Goal: Task Accomplishment & Management: Use online tool/utility

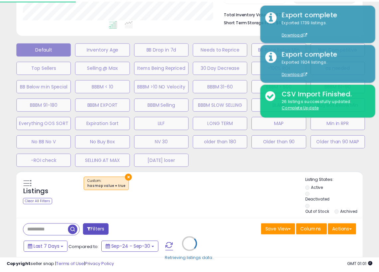
scroll to position [136, 202]
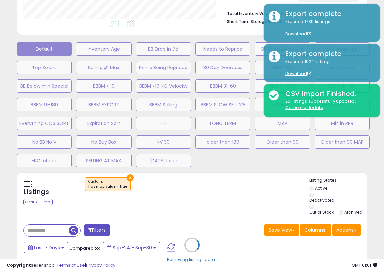
select select "**"
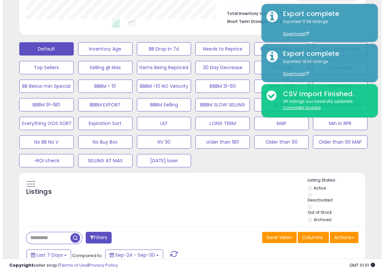
scroll to position [136, 199]
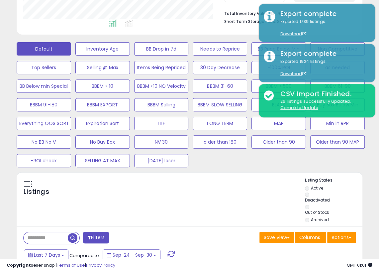
click at [366, 160] on div "Default Inventory Age BB Drop in 7d Needs to Reprice BB Price Below Min Non Com…" at bounding box center [189, 103] width 362 height 130
click at [351, 235] on button "Actions" at bounding box center [341, 236] width 29 height 11
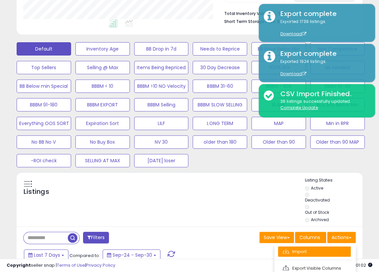
click at [309, 254] on link "Import" at bounding box center [314, 251] width 73 height 10
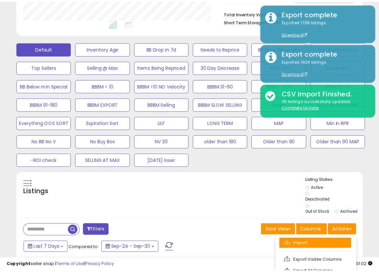
scroll to position [136, 202]
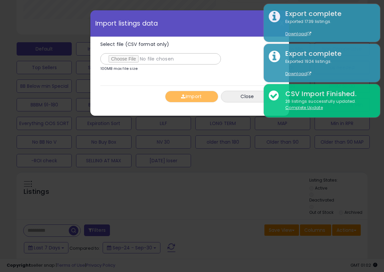
type input "**********"
click at [185, 95] on span "button" at bounding box center [183, 96] width 4 height 5
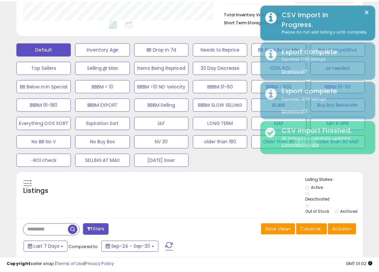
scroll to position [331803, 331739]
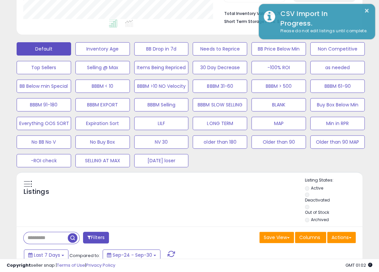
click at [364, 155] on div "Default Inventory Age BB Drop in 7d Needs to Reprice BB Price Below Min Non Com…" at bounding box center [189, 103] width 362 height 130
click at [351, 162] on div "Default Inventory Age BB Drop in 7d Needs to Reprice BB Price Below Min Non Com…" at bounding box center [189, 103] width 362 height 130
click at [351, 155] on div "Default Inventory Age BB Drop in 7d Needs to Reprice BB Price Below Min Non Com…" at bounding box center [189, 103] width 362 height 130
click at [370, 156] on div "Default Inventory Age BB Drop in 7d Needs to Reprice BB Price Below Min Non Com…" at bounding box center [189, 103] width 362 height 130
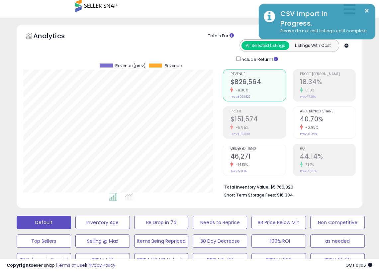
scroll to position [0, 0]
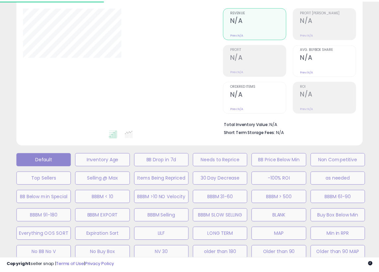
scroll to position [66, 0]
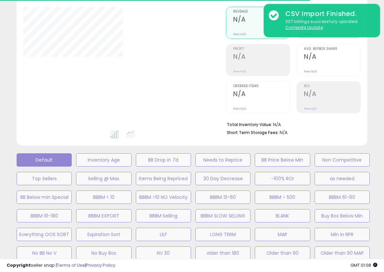
click at [378, 125] on div "**********" at bounding box center [192, 209] width 384 height 509
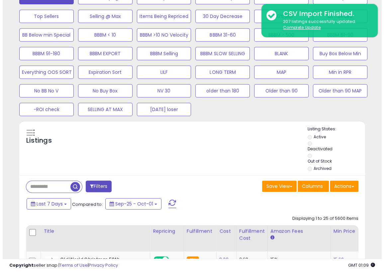
scroll to position [231, 0]
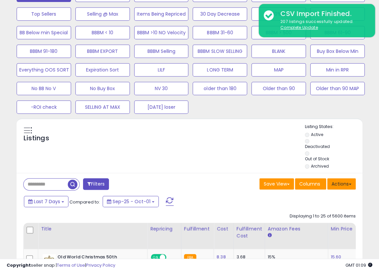
click at [354, 185] on button "Actions" at bounding box center [341, 183] width 29 height 11
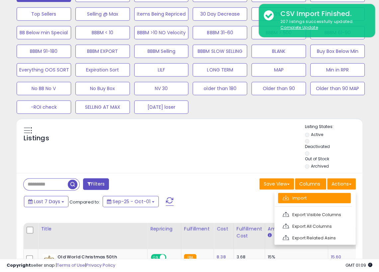
click at [325, 193] on link "Import" at bounding box center [314, 198] width 73 height 10
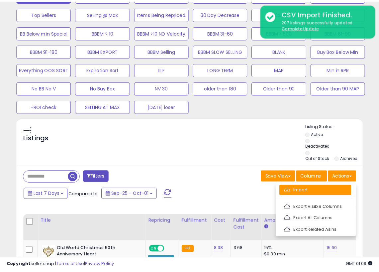
scroll to position [136, 202]
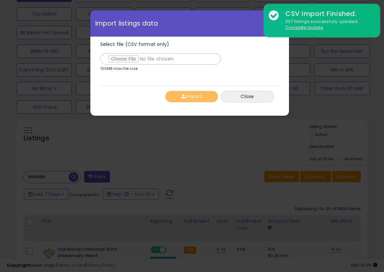
type input "**********"
click at [185, 97] on span "button" at bounding box center [183, 96] width 4 height 5
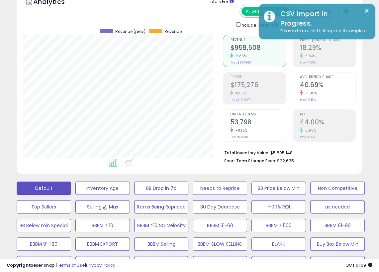
scroll to position [38, 0]
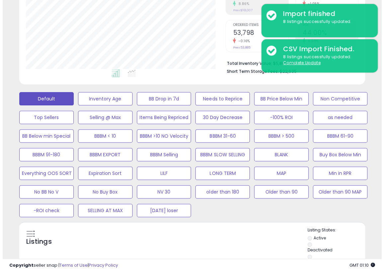
scroll to position [128, 0]
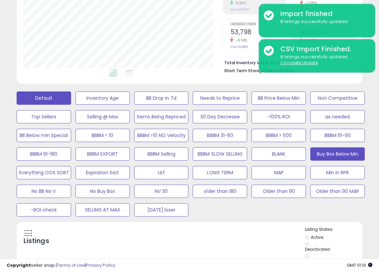
click at [339, 154] on button "Buy Box Below Min" at bounding box center [337, 153] width 54 height 13
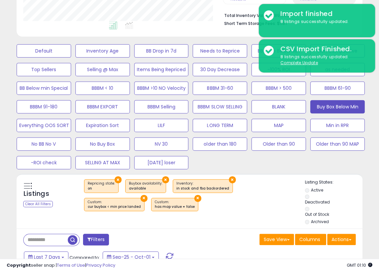
scroll to position [176, 0]
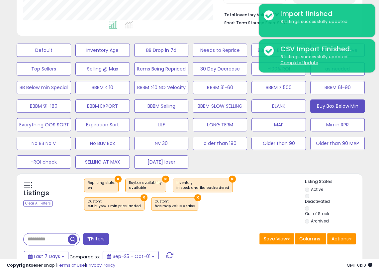
click at [224, 164] on div "Default Inventory Age BB Drop in 7d Needs to Reprice BB Price Below Min Non Com…" at bounding box center [189, 104] width 362 height 130
click at [246, 159] on div "Default Inventory Age BB Drop in 7d Needs to Reprice BB Price Below Min Non Com…" at bounding box center [189, 104] width 362 height 130
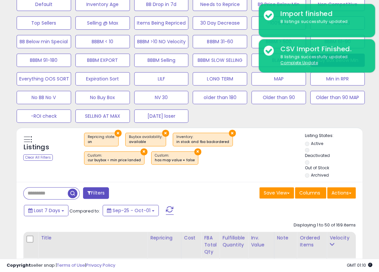
scroll to position [222, 0]
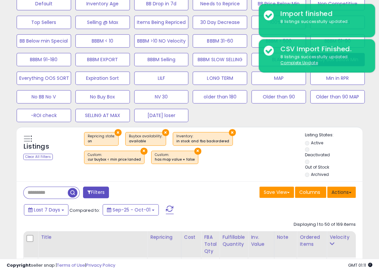
click at [349, 192] on span at bounding box center [350, 192] width 3 height 1
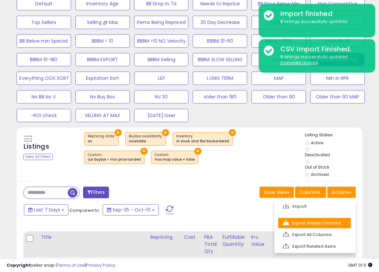
click at [307, 222] on link "Export Visible Columns" at bounding box center [314, 222] width 73 height 10
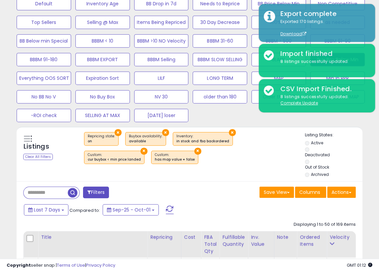
click at [365, 119] on div "Default Inventory Age BB Drop in 7d Needs to Reprice BB Price Below Min Non Com…" at bounding box center [189, 58] width 362 height 130
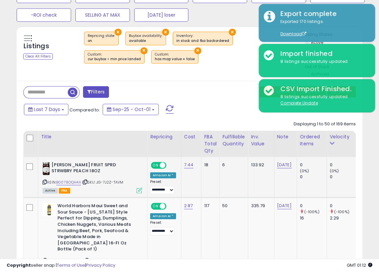
scroll to position [324, 0]
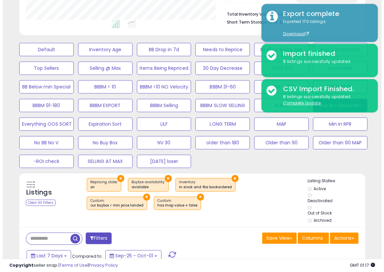
scroll to position [124, 0]
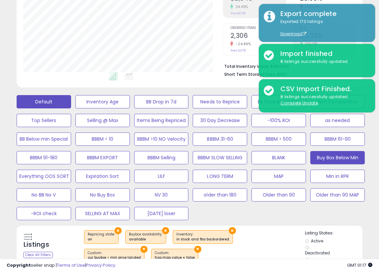
click at [42, 100] on button "Default" at bounding box center [44, 101] width 54 height 13
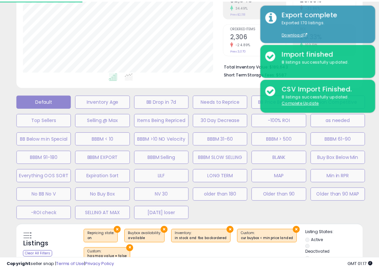
scroll to position [136, 202]
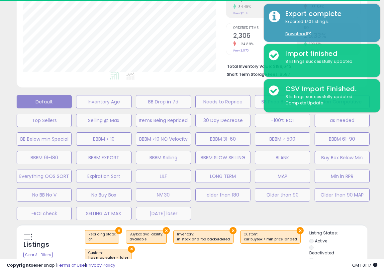
select select "**"
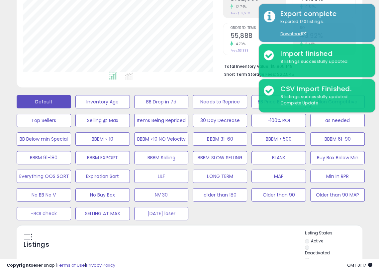
scroll to position [136, 199]
click at [231, 216] on div "Default Inventory Age BB Drop in 7d Needs to Reprice BB Price Below Min Non Com…" at bounding box center [189, 156] width 362 height 130
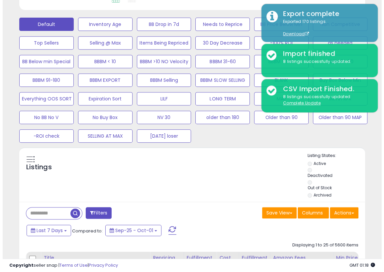
scroll to position [201, 0]
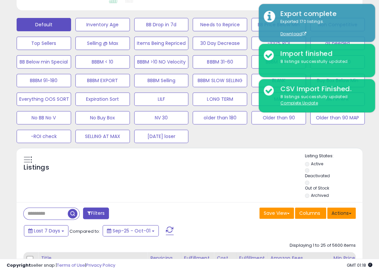
click at [352, 211] on button "Actions" at bounding box center [341, 212] width 29 height 11
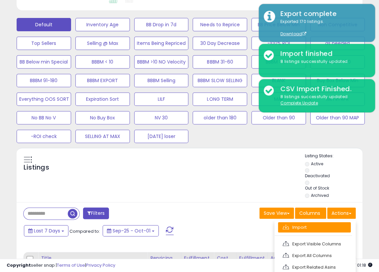
click at [312, 223] on link "Import" at bounding box center [314, 227] width 73 height 10
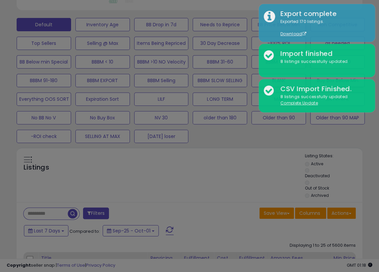
scroll to position [136, 202]
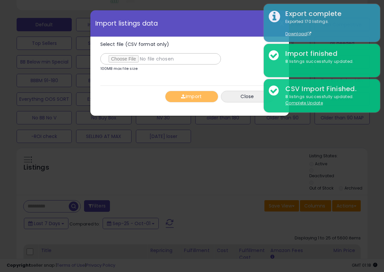
type input "**********"
click at [129, 95] on div "Import Close" at bounding box center [189, 96] width 179 height 22
click at [188, 96] on button "Import" at bounding box center [191, 97] width 53 height 12
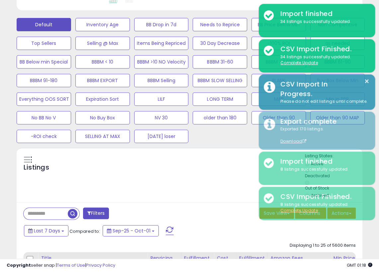
scroll to position [331803, 331739]
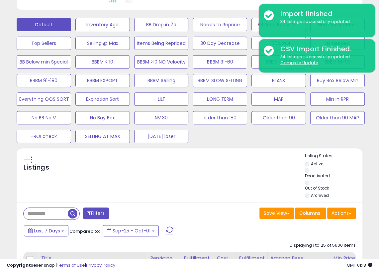
click at [222, 163] on div "Listings" at bounding box center [190, 176] width 346 height 47
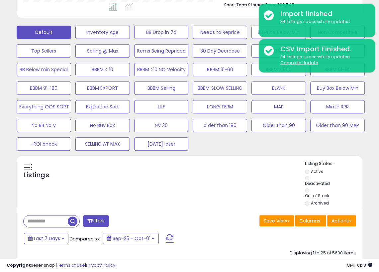
scroll to position [194, 0]
click at [368, 150] on div "Default Inventory Age BB Drop in 7d Needs to Reprice BB Price Below Min Non Com…" at bounding box center [189, 86] width 362 height 130
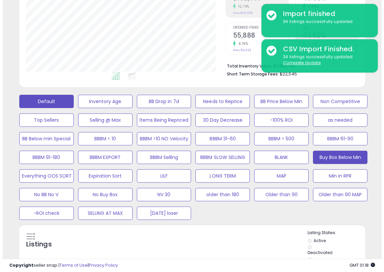
scroll to position [125, 0]
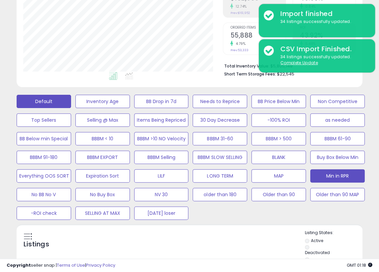
click at [331, 175] on button "Min in RPR" at bounding box center [337, 175] width 54 height 13
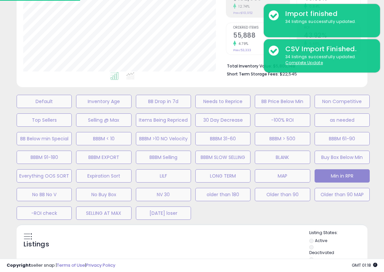
scroll to position [331803, 331736]
select select "**"
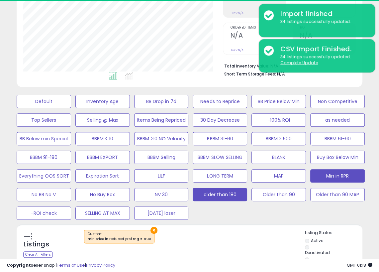
scroll to position [136, 199]
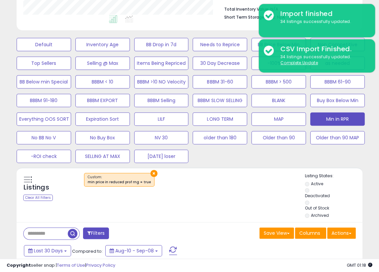
click at [231, 157] on div "Default Inventory Age BB Drop in 7d Needs to Reprice BB Price Below Min Non Com…" at bounding box center [189, 99] width 362 height 130
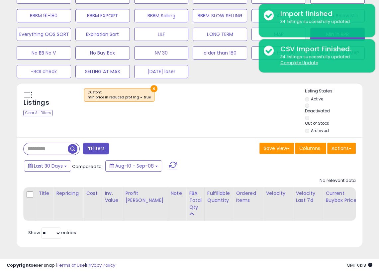
click at [211, 120] on div "Listings Clear All Filters × Listing States:" at bounding box center [190, 111] width 346 height 47
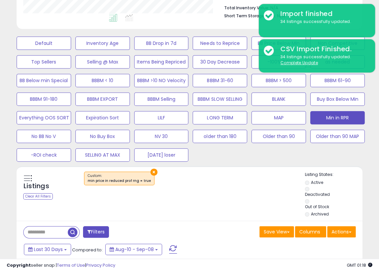
click at [365, 159] on div "Default Inventory Age BB Drop in 7d Needs to Reprice BB Price Below Min Non Com…" at bounding box center [189, 97] width 362 height 130
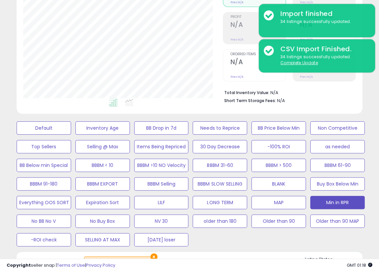
click at [369, 156] on div "Default Inventory Age BB Drop in 7d Needs to Reprice BB Price Below Min Non Com…" at bounding box center [189, 182] width 362 height 130
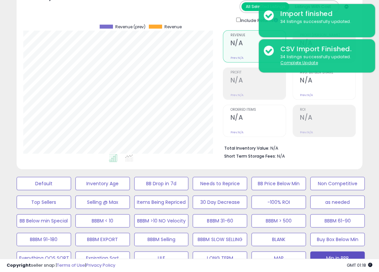
scroll to position [0, 0]
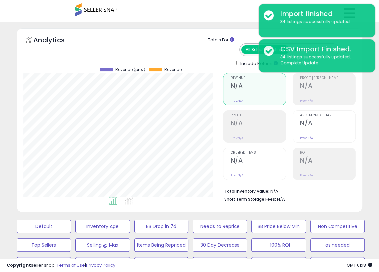
click at [369, 156] on div "**********" at bounding box center [189, 274] width 372 height 493
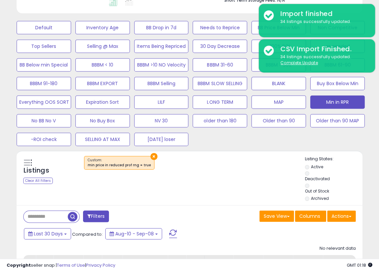
scroll to position [198, 0]
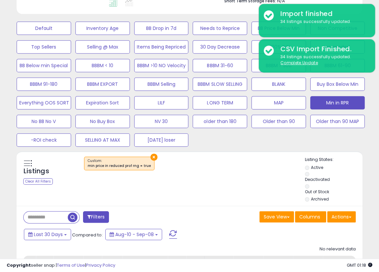
click at [369, 156] on div "**********" at bounding box center [189, 76] width 372 height 493
click at [365, 171] on div "Listings Clear All Filters ×" at bounding box center [190, 233] width 356 height 164
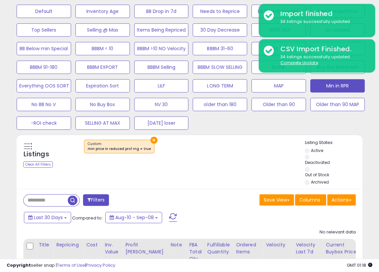
scroll to position [212, 0]
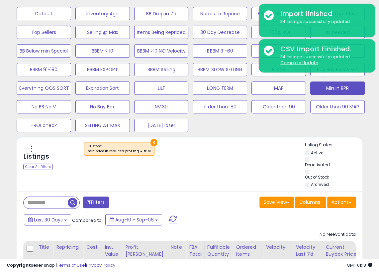
click at [190, 154] on div "×" at bounding box center [190, 151] width 229 height 19
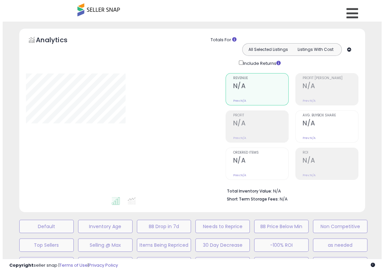
scroll to position [263, 0]
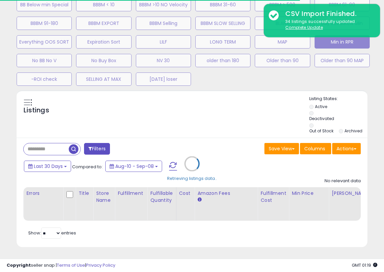
select select "**"
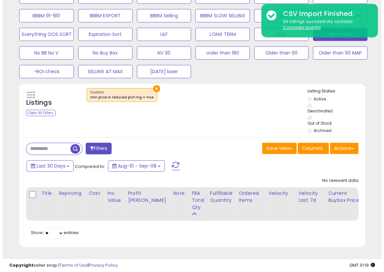
scroll to position [138, 0]
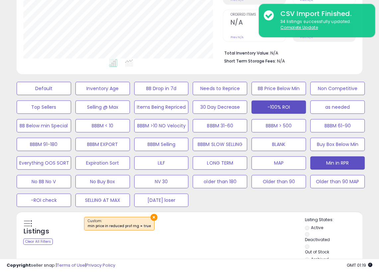
click at [277, 102] on button "-100% ROI" at bounding box center [278, 106] width 54 height 13
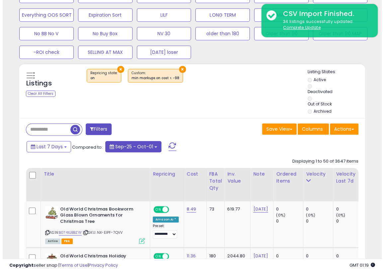
scroll to position [289, 0]
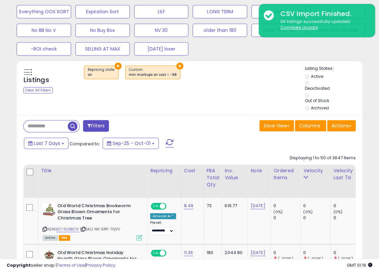
click at [100, 126] on button "Filters" at bounding box center [96, 126] width 26 height 12
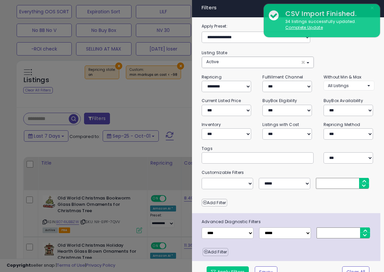
scroll to position [9, 0]
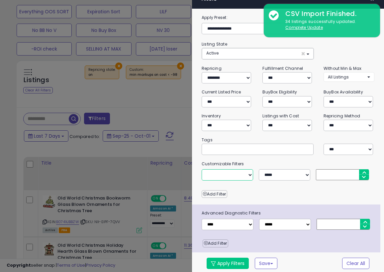
click at [237, 171] on select "**********" at bounding box center [226, 174] width 51 height 11
select select "**********"
click at [201, 169] on select "**********" at bounding box center [226, 174] width 51 height 11
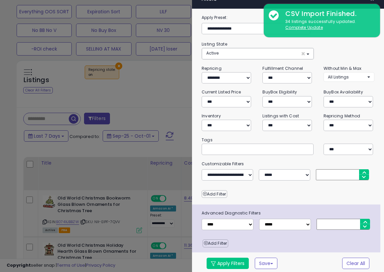
click at [322, 171] on input "number" at bounding box center [342, 174] width 53 height 11
type input "*"
type input "***"
click at [272, 189] on div "Add Filter" at bounding box center [288, 192] width 183 height 11
click at [235, 257] on button "Apply Filters" at bounding box center [227, 262] width 42 height 11
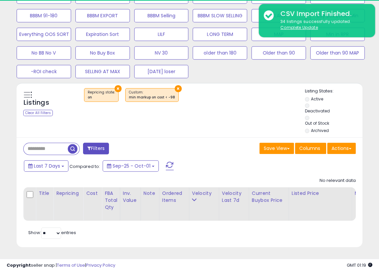
scroll to position [136, 199]
click at [195, 126] on div "Listings Clear All Filters × Repricing state : on" at bounding box center [190, 111] width 346 height 47
drag, startPoint x: 372, startPoint y: 127, endPoint x: 349, endPoint y: 75, distance: 56.6
click at [372, 127] on div "**********" at bounding box center [189, 8] width 372 height 493
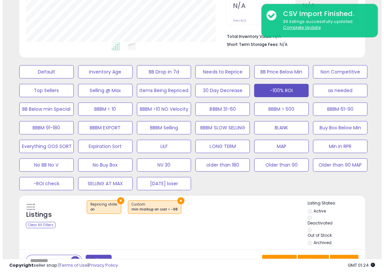
scroll to position [138, 0]
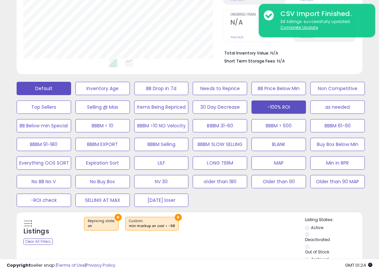
click at [49, 90] on button "Default" at bounding box center [44, 88] width 54 height 13
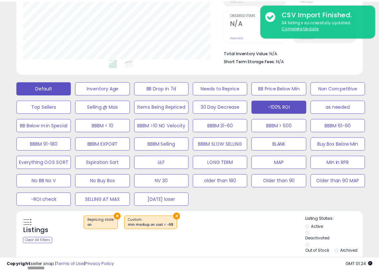
scroll to position [136, 202]
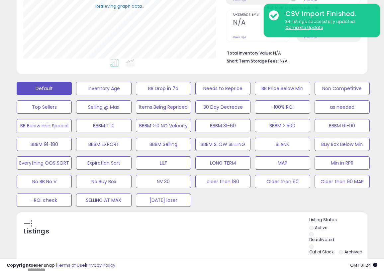
select select "**"
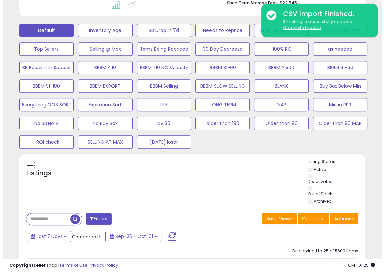
scroll to position [196, 0]
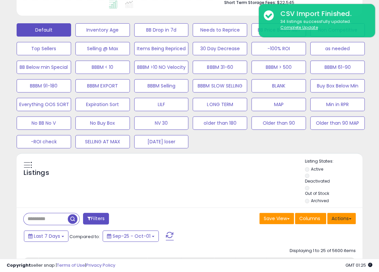
click at [353, 219] on button "Actions" at bounding box center [341, 217] width 29 height 11
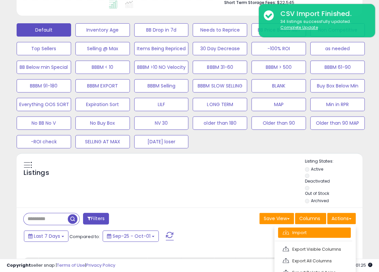
click at [294, 231] on link "Import" at bounding box center [314, 232] width 73 height 10
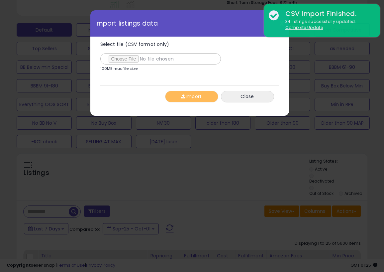
type input "**********"
click at [194, 97] on button "Import" at bounding box center [191, 97] width 53 height 12
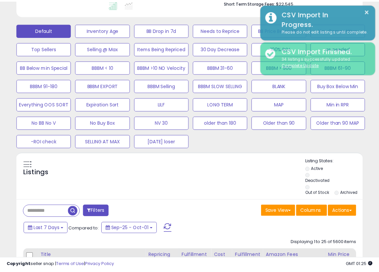
scroll to position [331803, 331739]
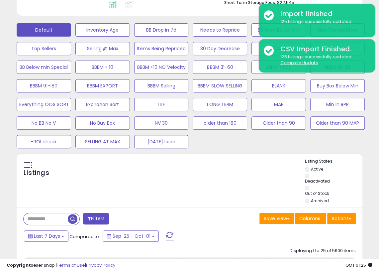
click at [353, 138] on div "Default Inventory Age BB Drop in 7d Needs to Reprice BB Price Below Min Non Com…" at bounding box center [189, 84] width 362 height 130
click at [360, 148] on div "Default Inventory Age BB Drop in 7d Needs to Reprice BB Price Below Min Non Com…" at bounding box center [189, 84] width 362 height 130
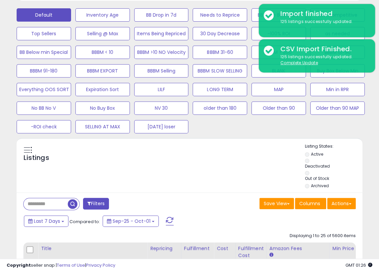
scroll to position [266, 0]
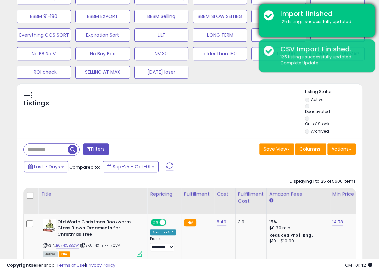
drag, startPoint x: 370, startPoint y: 119, endPoint x: 287, endPoint y: 26, distance: 124.8
